Goal: Task Accomplishment & Management: Manage account settings

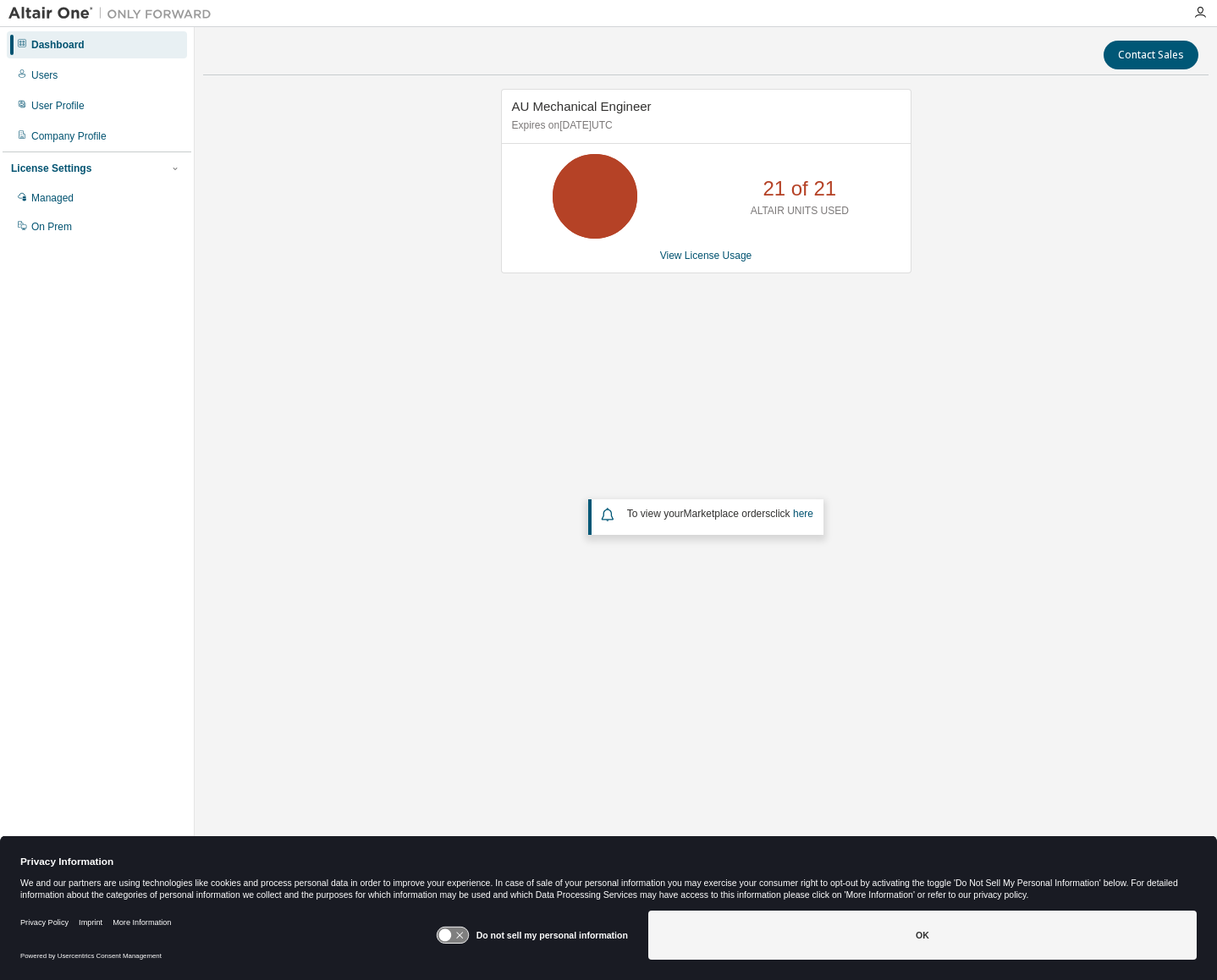
click at [457, 926] on icon at bounding box center [452, 934] width 34 height 17
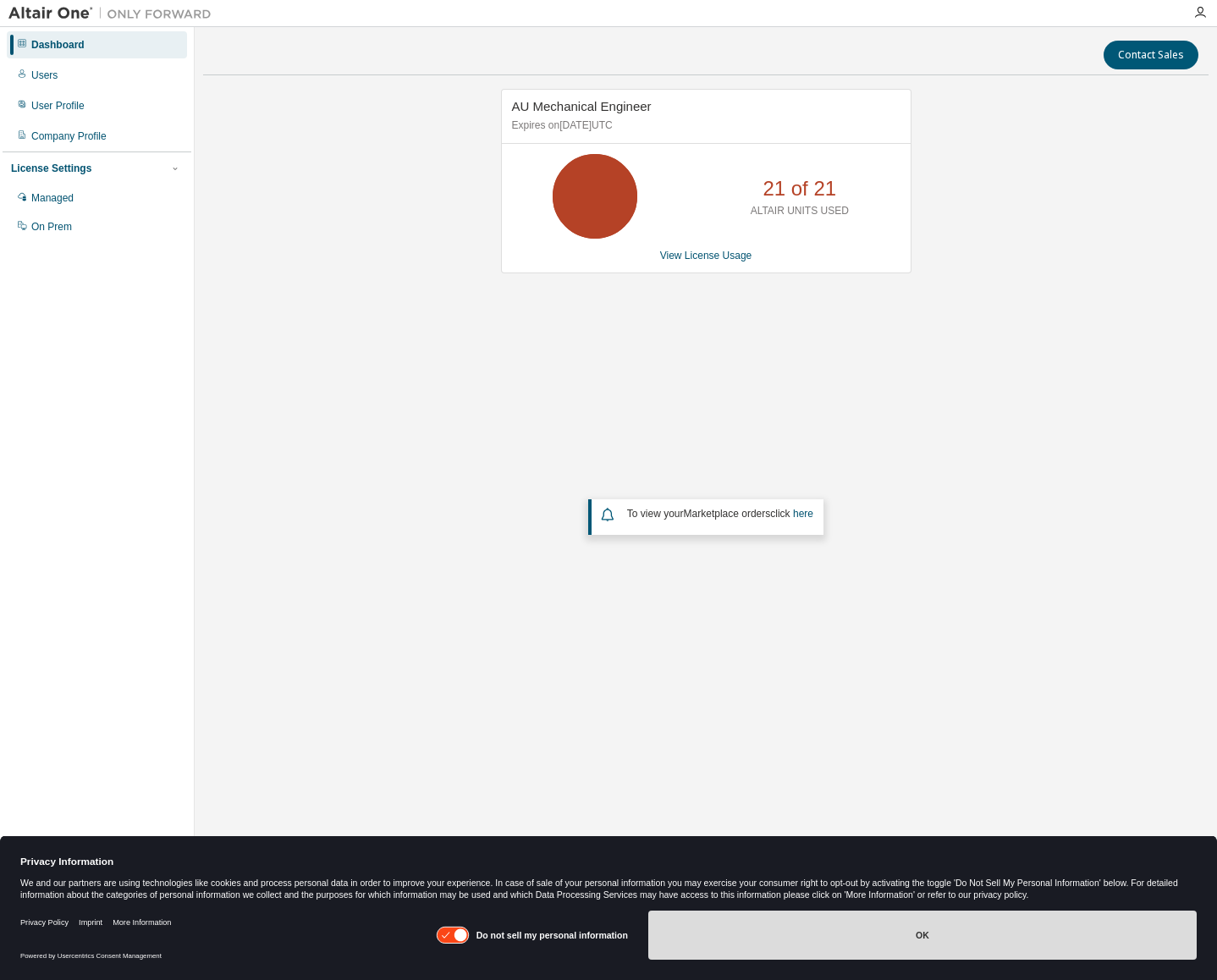
click at [734, 928] on button "OK" at bounding box center [923, 935] width 548 height 49
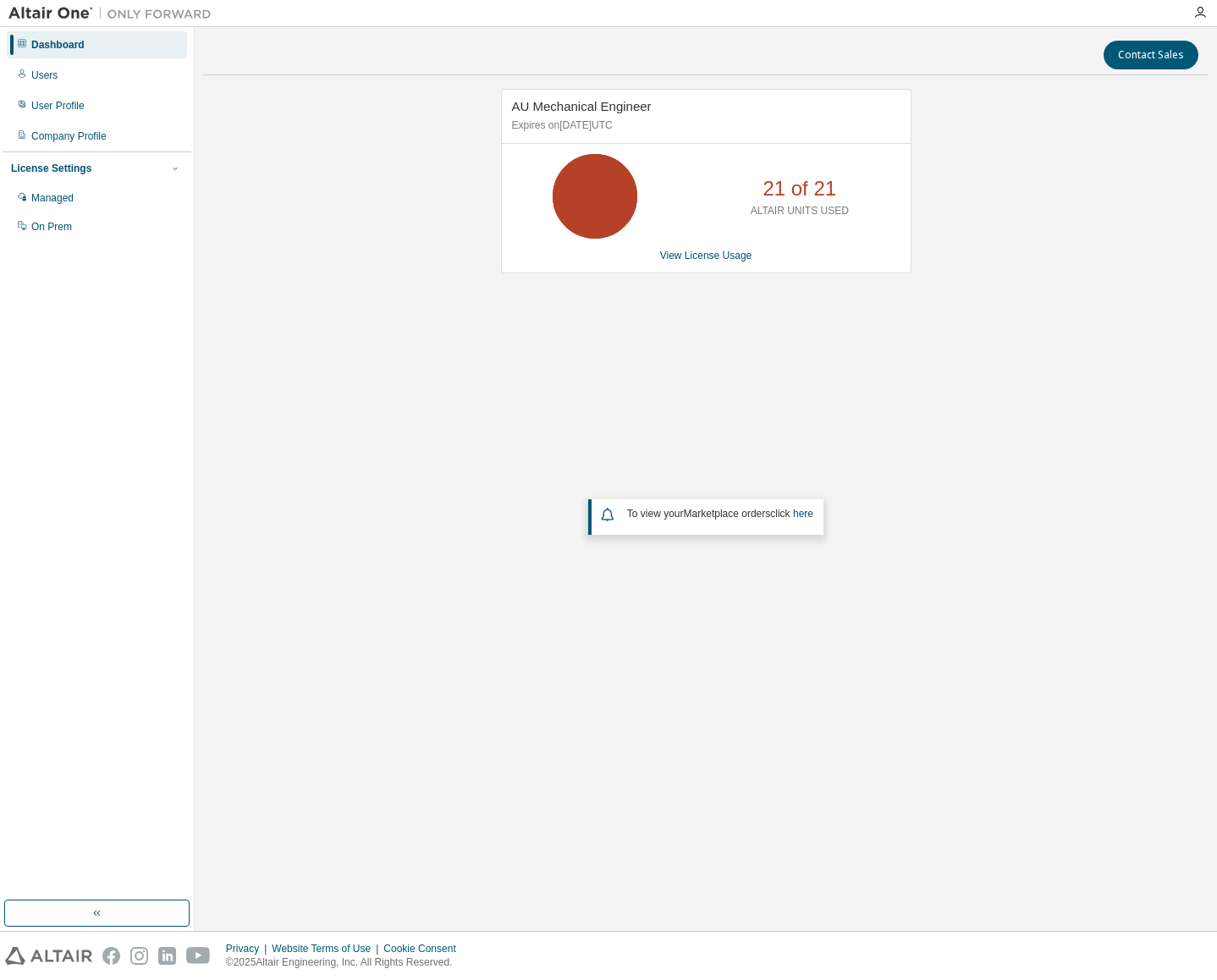
click at [388, 467] on div "AU Mechanical Engineer Expires on May 6, 2026 UTC 21 of 21 ALTAIR UNITS USED Vi…" at bounding box center [705, 407] width 1006 height 638
click at [721, 257] on link "View License Usage" at bounding box center [706, 255] width 92 height 12
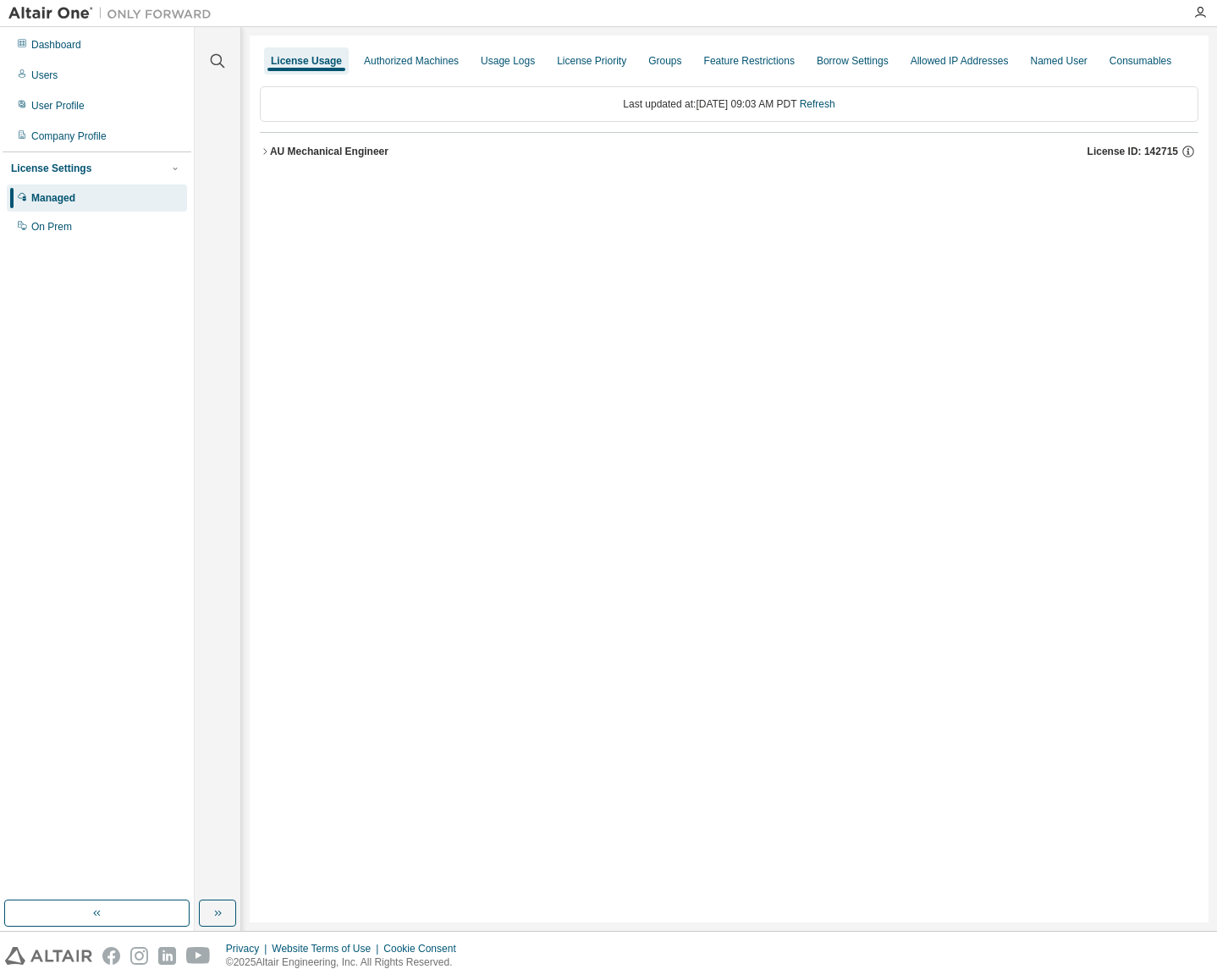
click at [267, 155] on icon "button" at bounding box center [264, 151] width 10 height 10
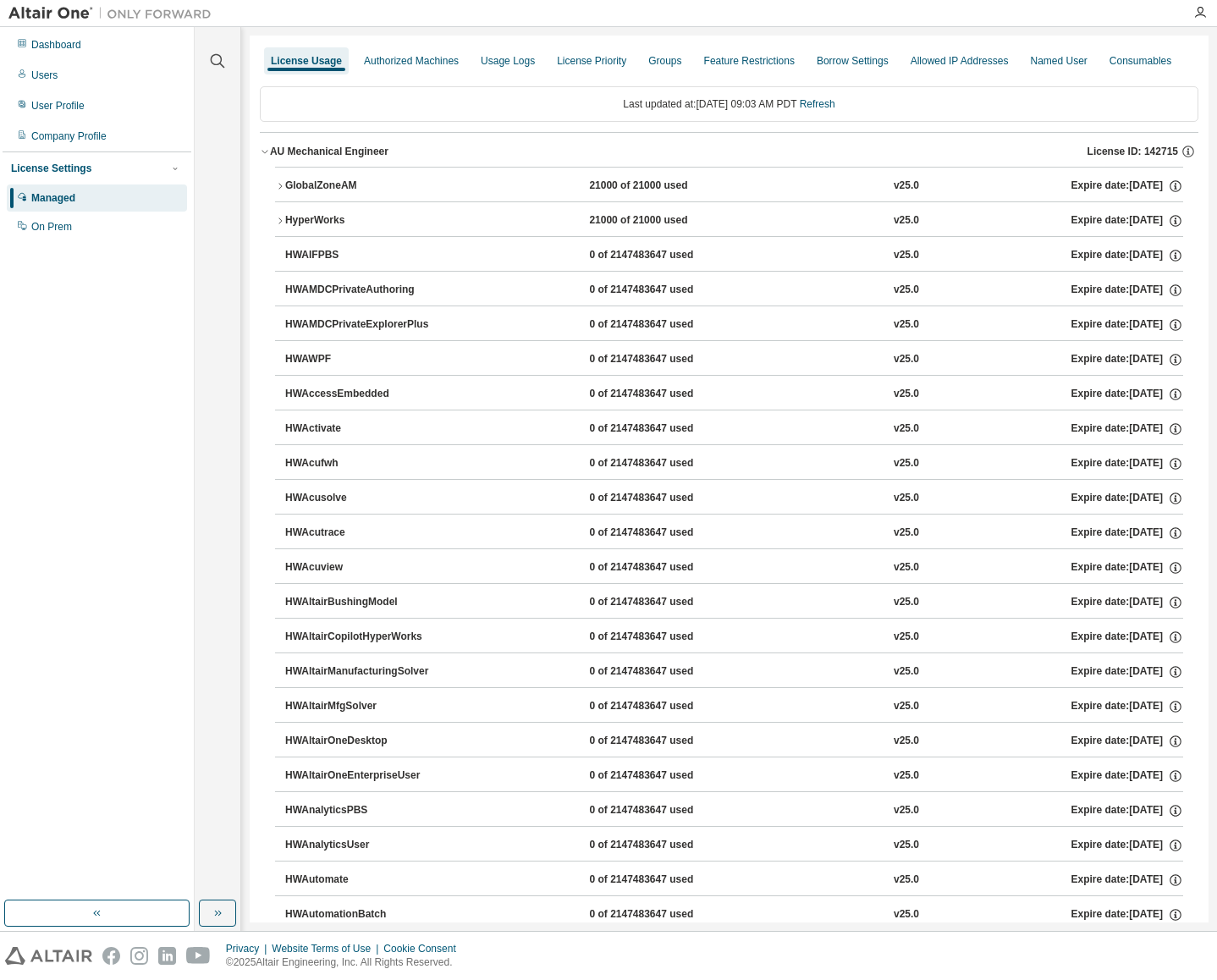
click at [270, 155] on div "AU Mechanical Engineer" at bounding box center [330, 151] width 119 height 14
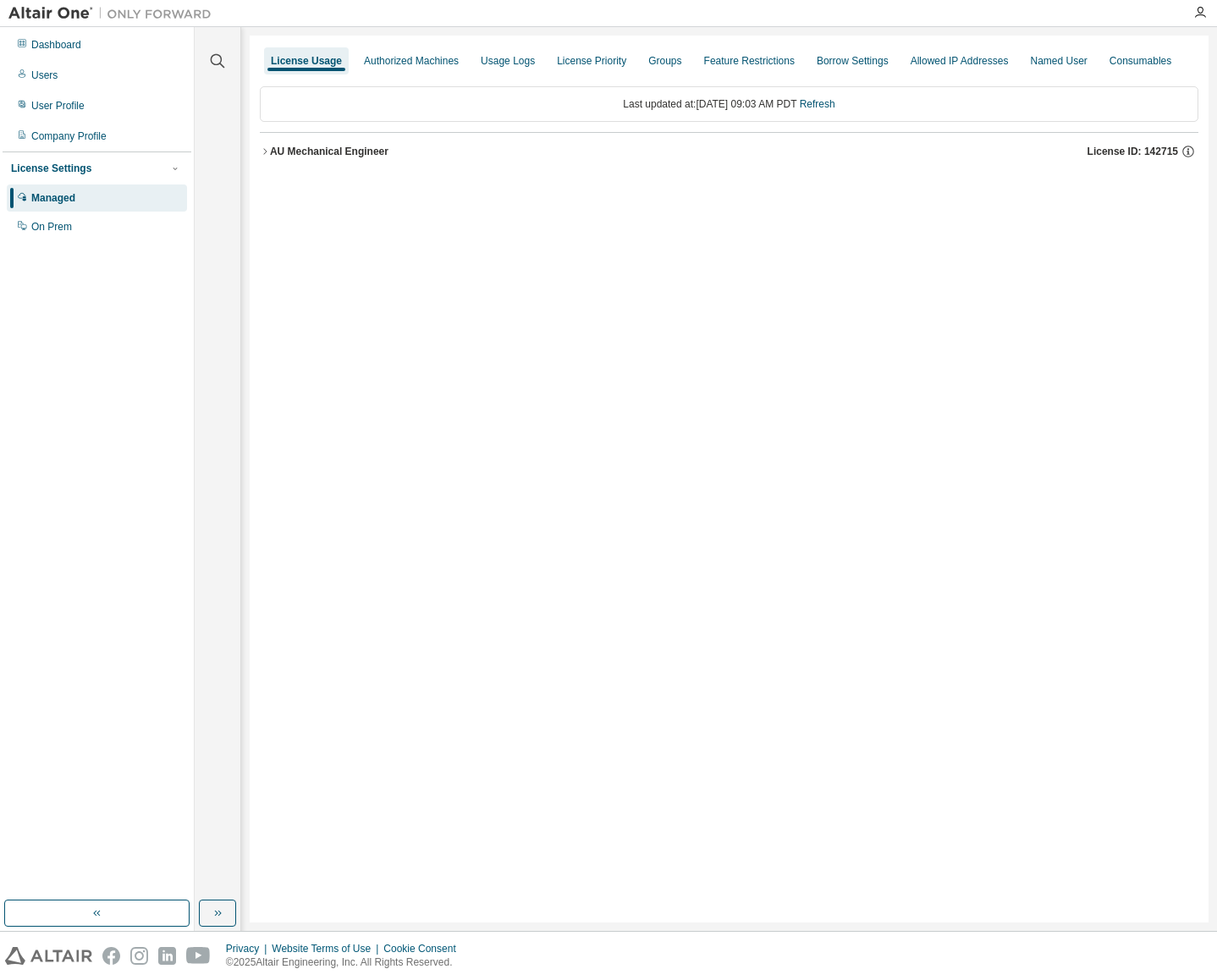
drag, startPoint x: 742, startPoint y: 305, endPoint x: 642, endPoint y: 310, distance: 100.1
click at [742, 305] on div "License Usage Authorized Machines Usage Logs License Priority Groups Feature Re…" at bounding box center [729, 479] width 959 height 887
click at [581, 70] on div "License Priority" at bounding box center [591, 61] width 83 height 27
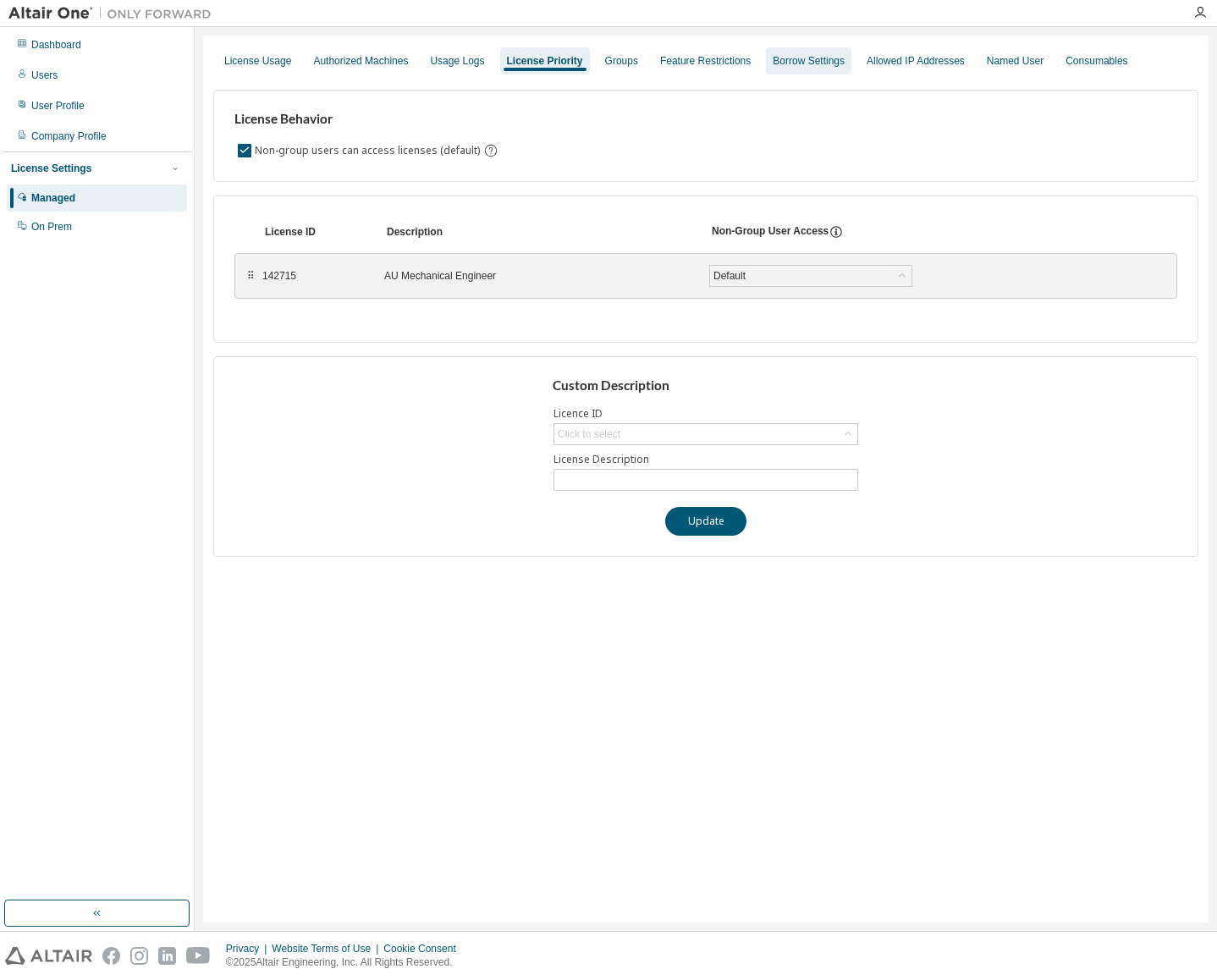
click at [802, 73] on div "Borrow Settings" at bounding box center [809, 61] width 86 height 27
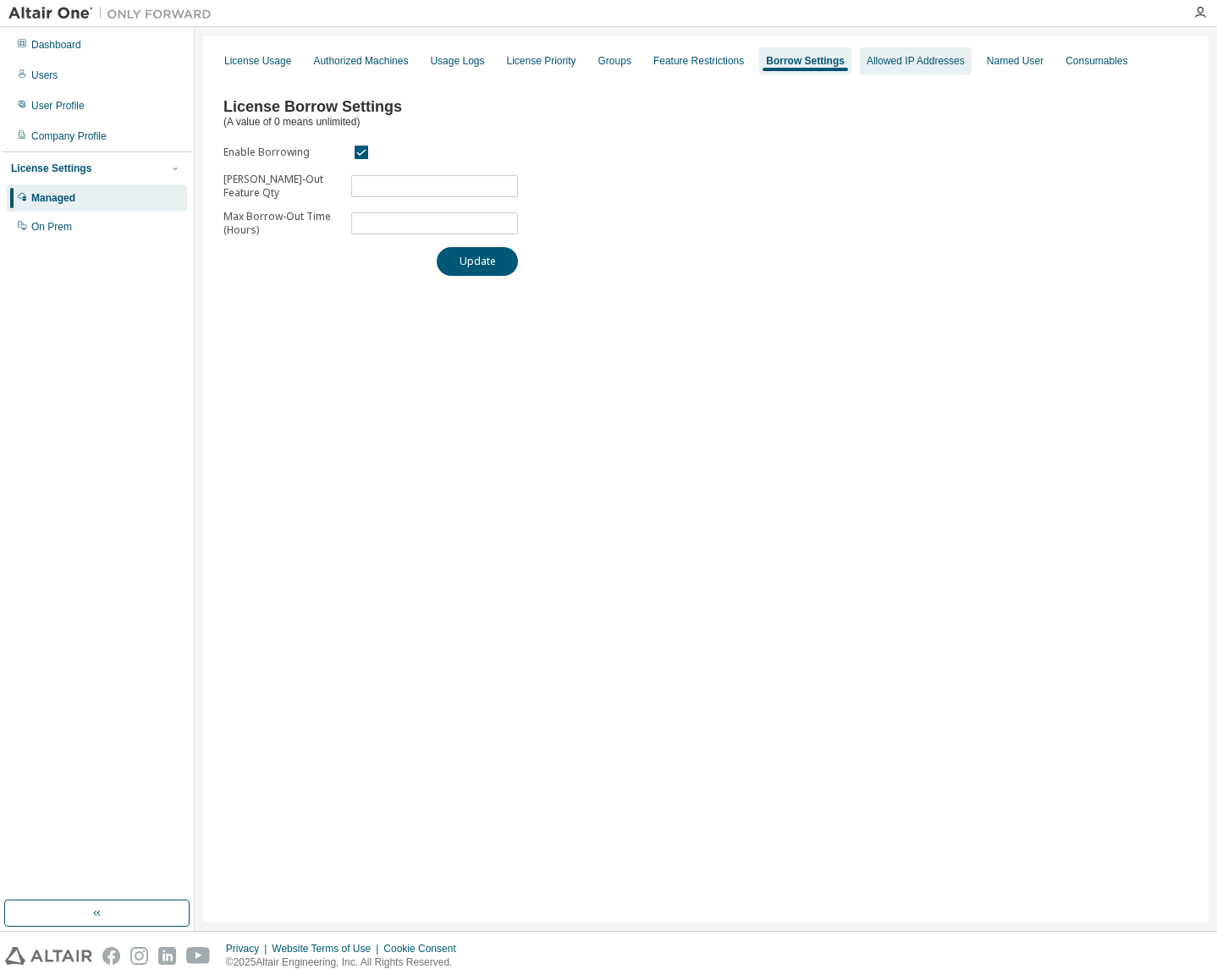
click at [921, 66] on div "Allowed IP Addresses" at bounding box center [915, 60] width 98 height 14
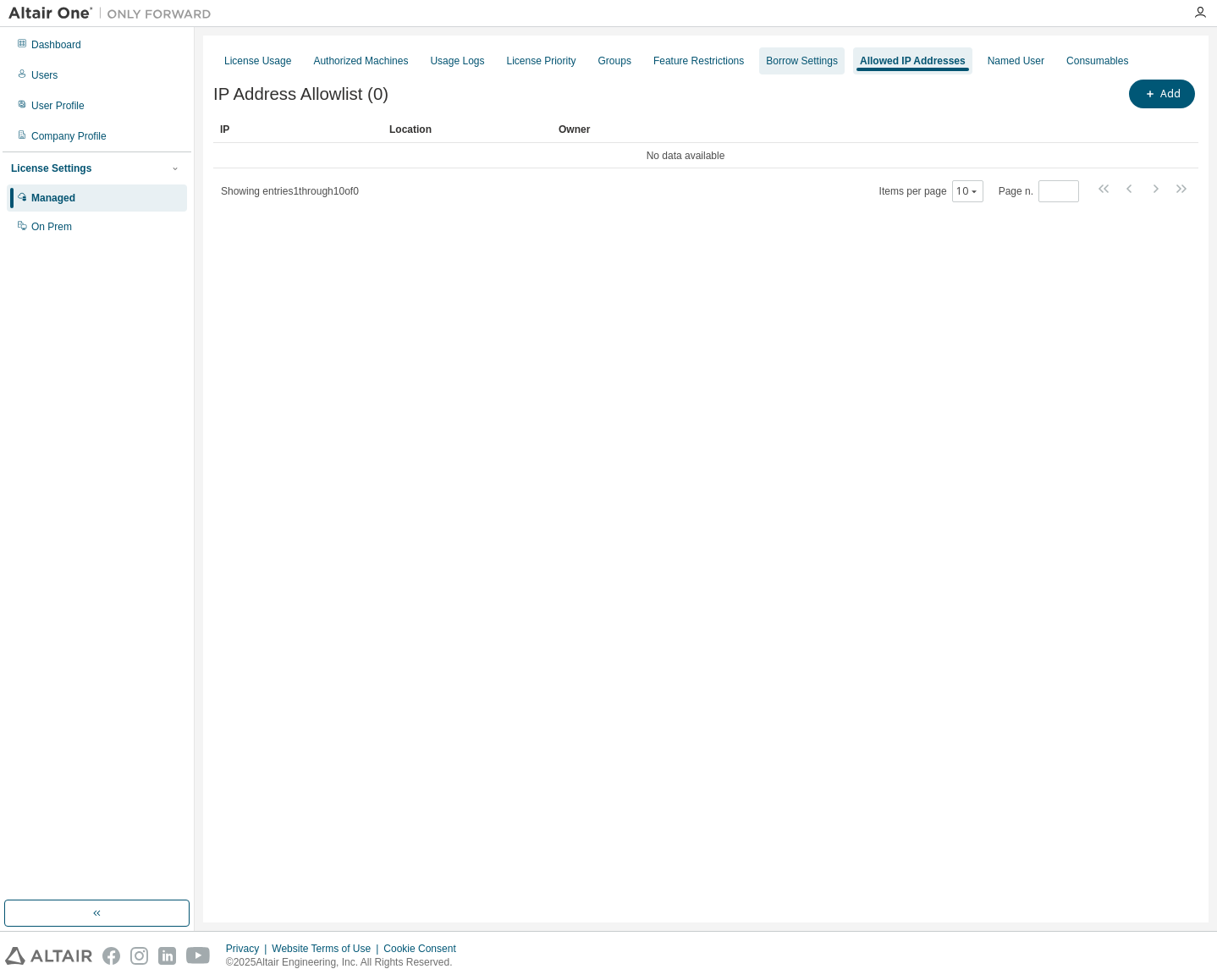
click at [759, 60] on div "Borrow Settings" at bounding box center [802, 61] width 86 height 27
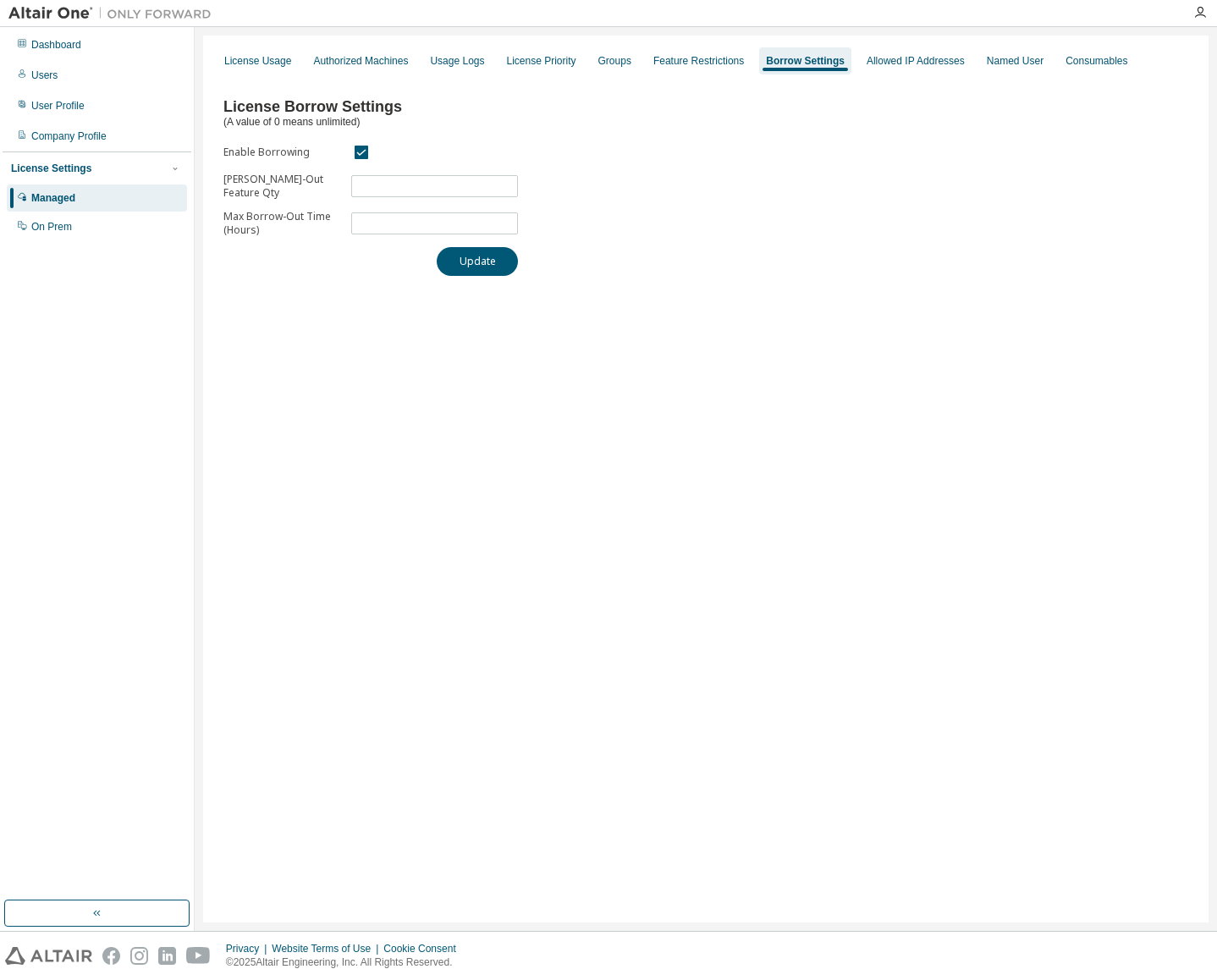
click at [299, 63] on div "License Usage Authorized Machines Usage Logs License Priority Groups Feature Re…" at bounding box center [705, 60] width 985 height 30
click at [331, 62] on div "Authorized Machines" at bounding box center [361, 60] width 95 height 14
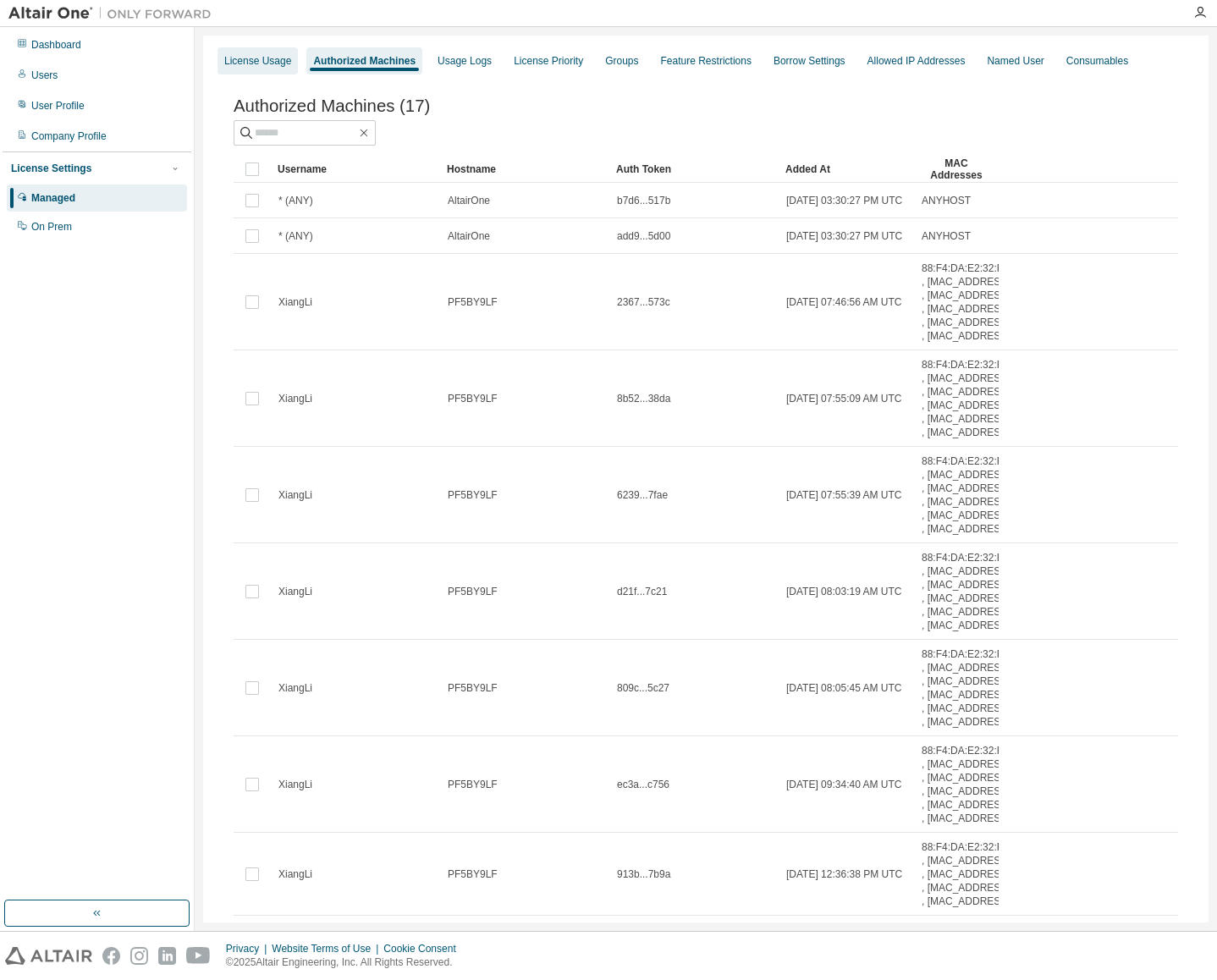
click at [252, 61] on div "License Usage" at bounding box center [258, 60] width 67 height 14
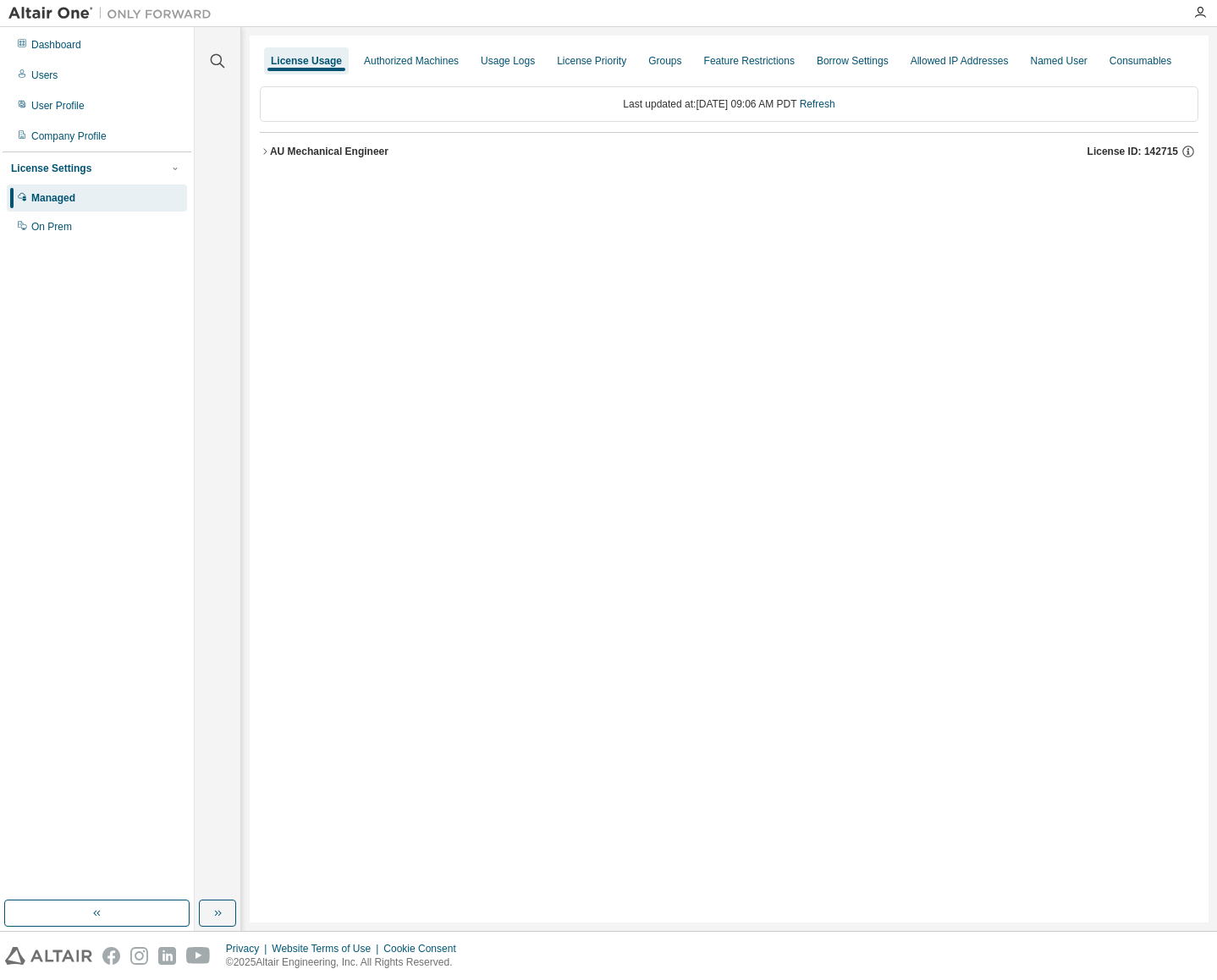
click at [262, 153] on icon "button" at bounding box center [264, 151] width 10 height 10
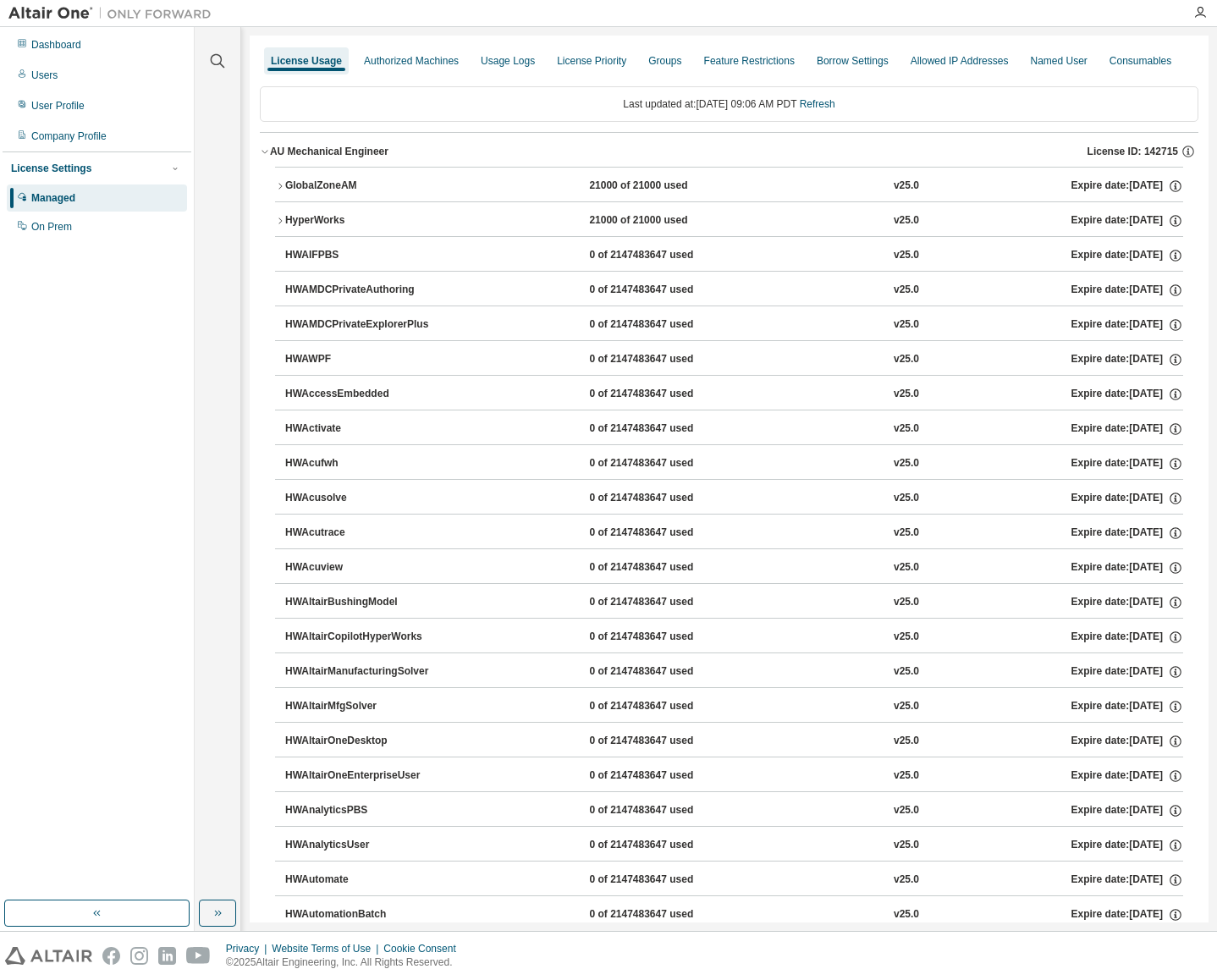
click at [262, 153] on icon "button" at bounding box center [264, 151] width 10 height 10
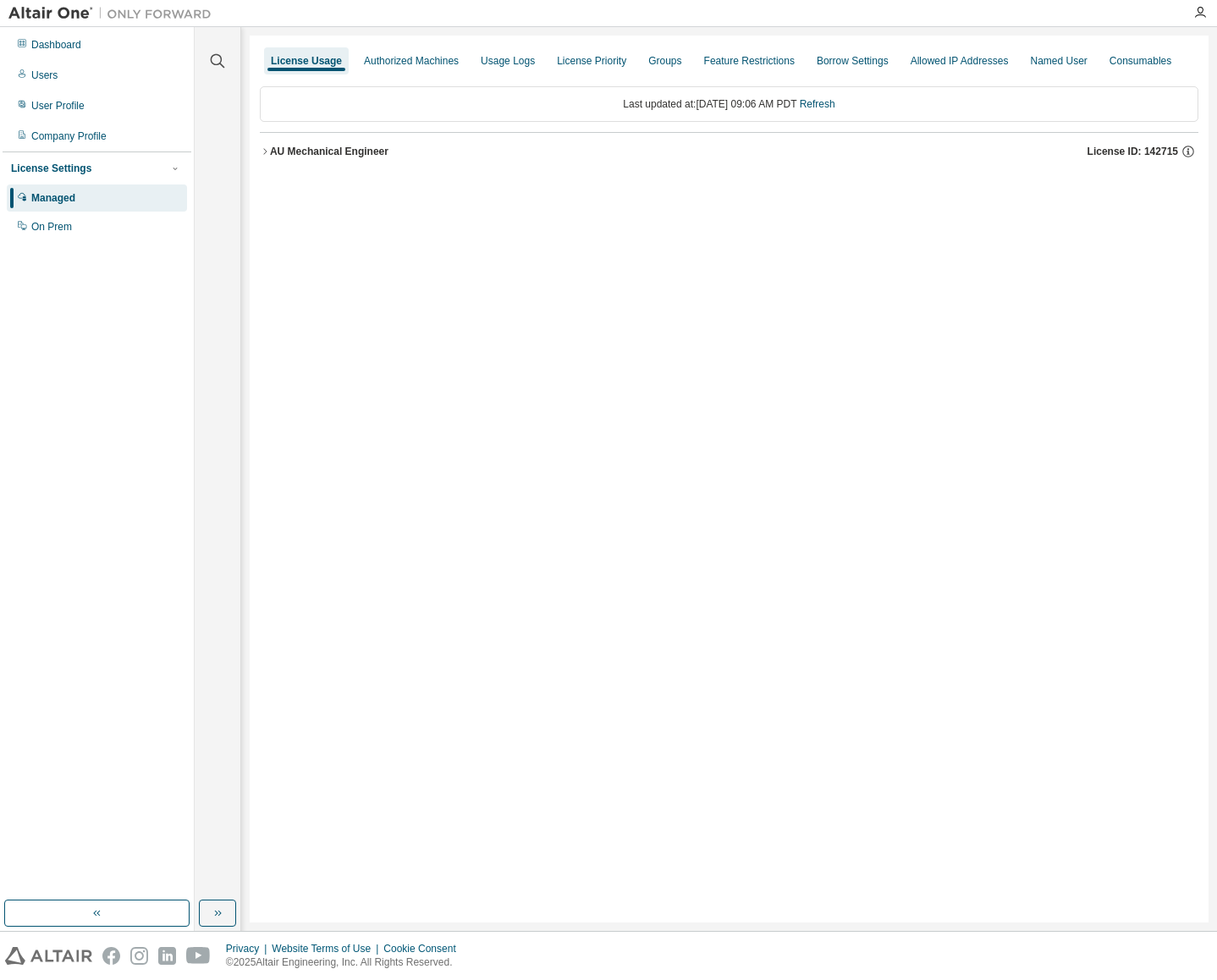
click at [40, 17] on img at bounding box center [114, 14] width 212 height 17
